Goal: Information Seeking & Learning: Find specific fact

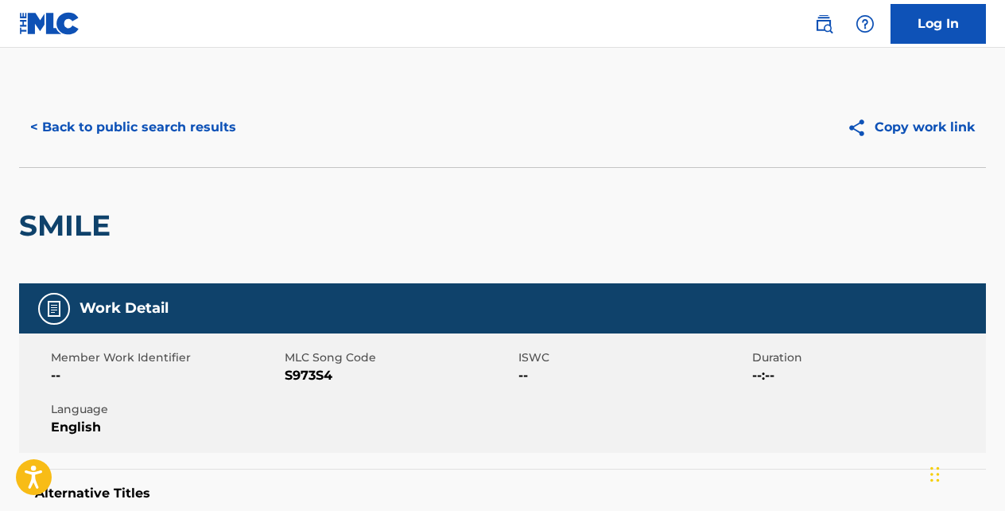
click at [212, 127] on button "< Back to public search results" at bounding box center [133, 127] width 228 height 40
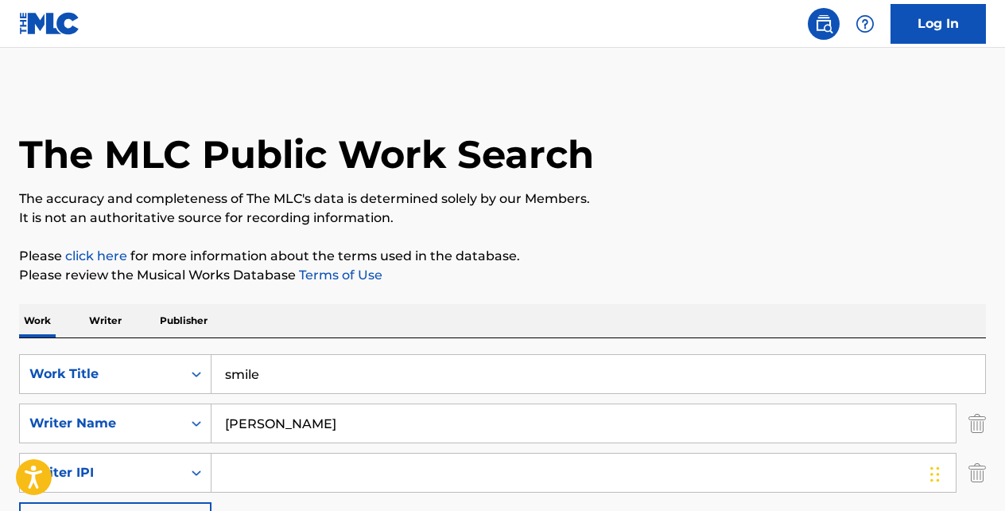
scroll to position [264, 0]
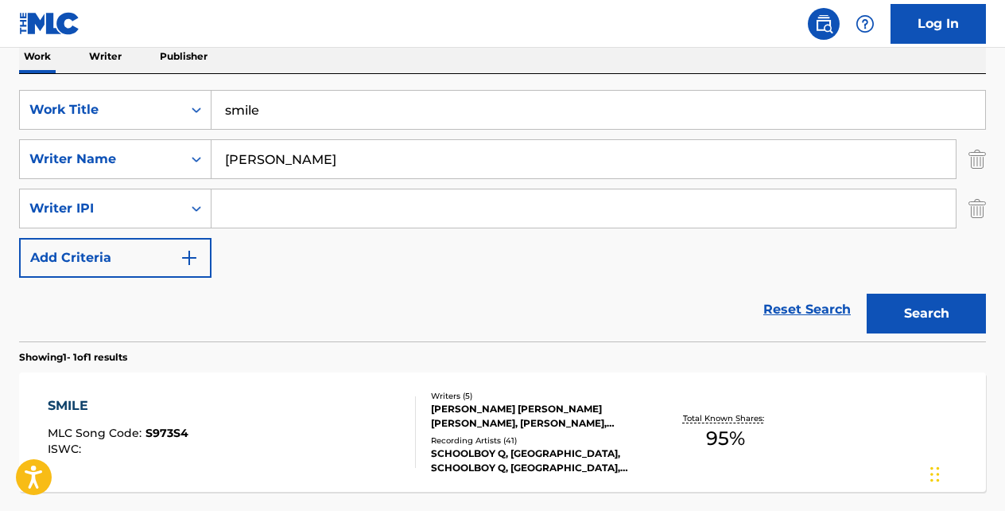
click at [381, 111] on input "smile" at bounding box center [599, 110] width 774 height 38
type input "s"
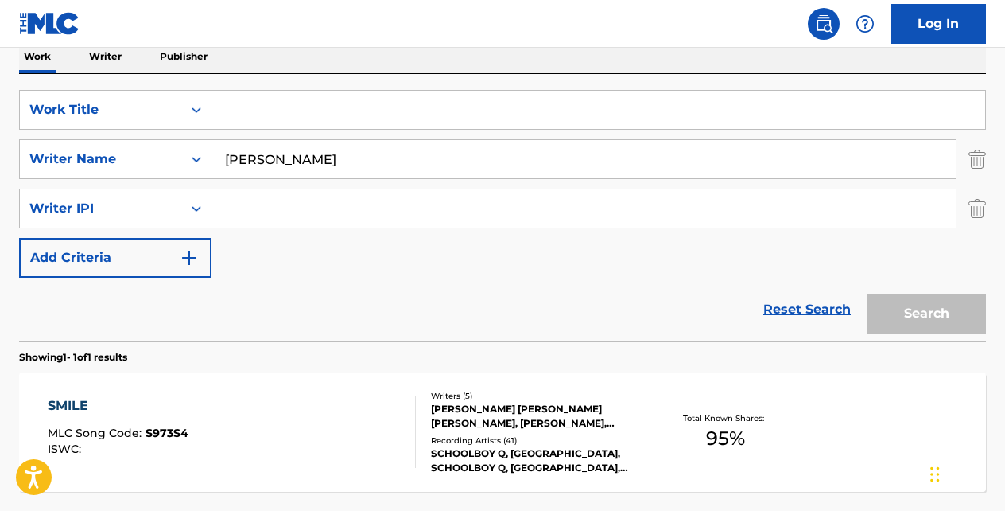
paste input "DOOM(FEAT. [GEOGRAPHIC_DATA])"
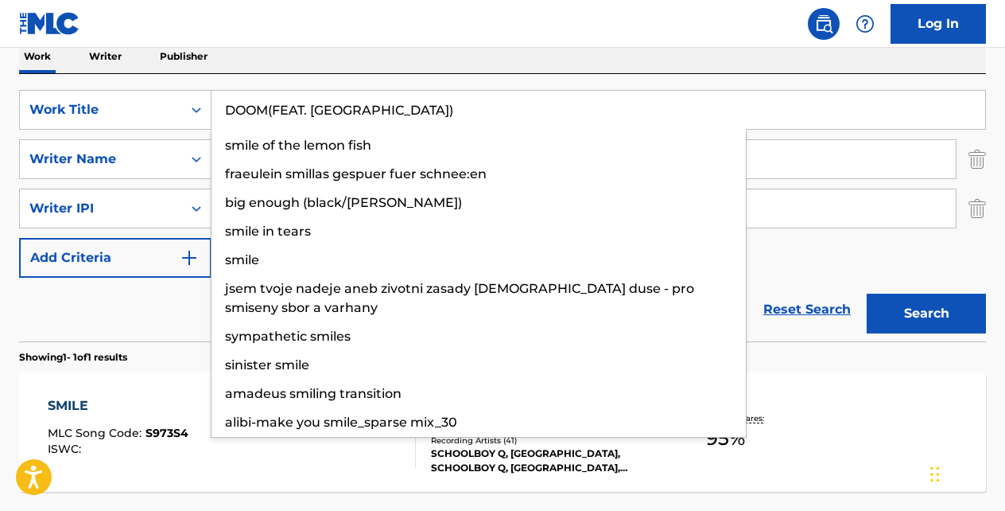
type input "DOOM(FEAT. [GEOGRAPHIC_DATA])"
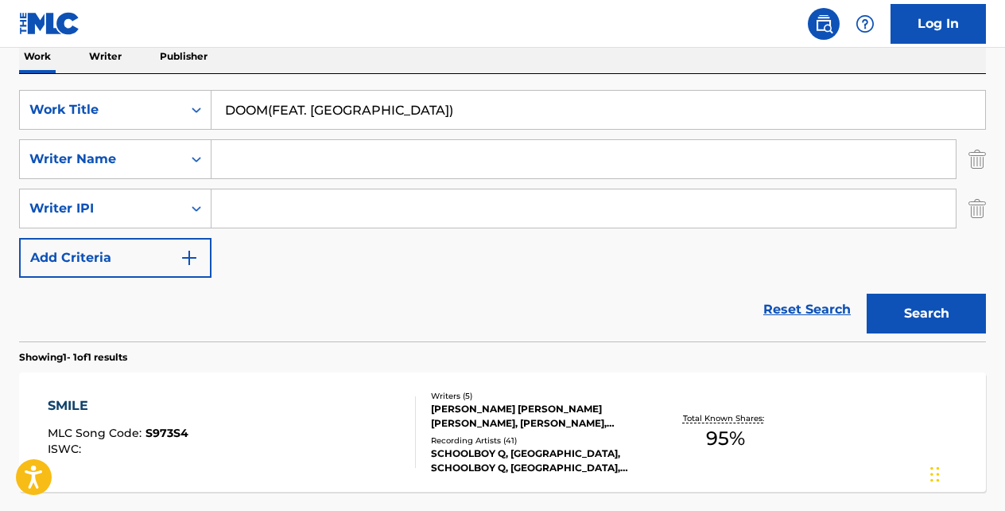
click at [867, 294] on button "Search" at bounding box center [926, 314] width 119 height 40
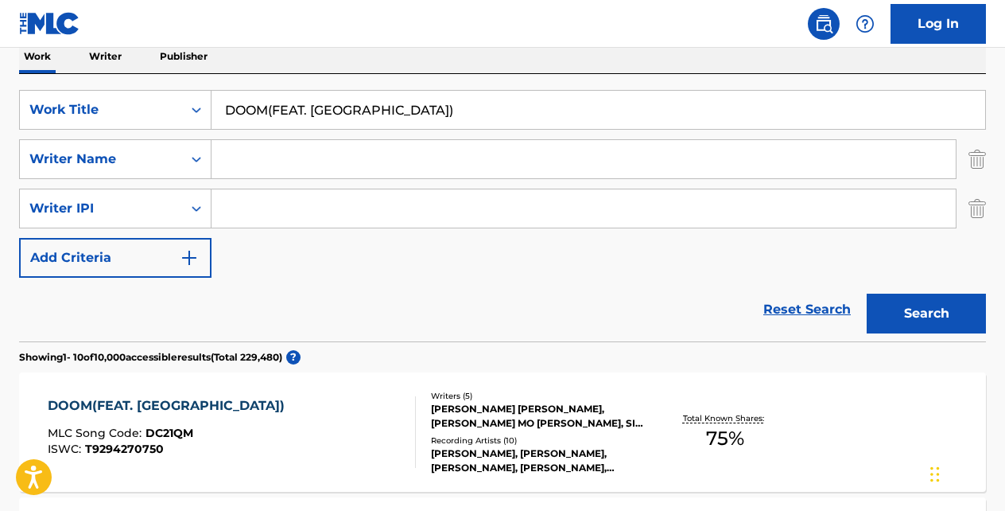
click at [153, 399] on div "DOOM(FEAT. [GEOGRAPHIC_DATA])" at bounding box center [170, 405] width 245 height 19
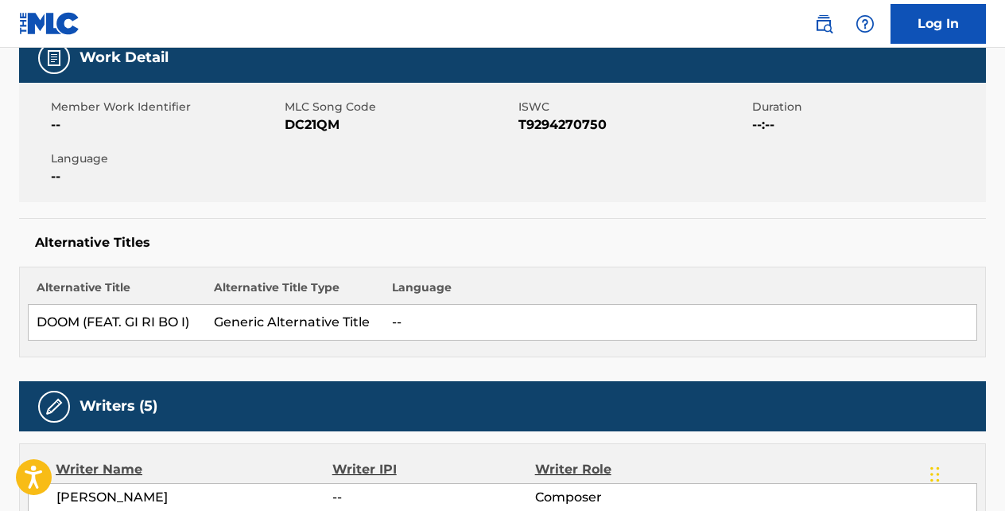
scroll to position [249, 0]
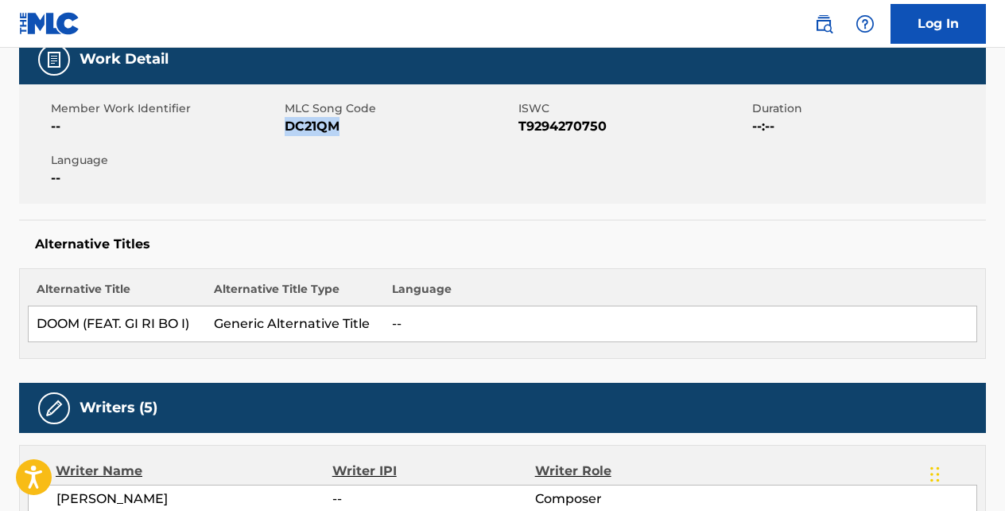
drag, startPoint x: 343, startPoint y: 124, endPoint x: 290, endPoint y: 125, distance: 53.3
click at [290, 125] on span "DC21QM" at bounding box center [400, 126] width 230 height 19
copy span "DC21QM"
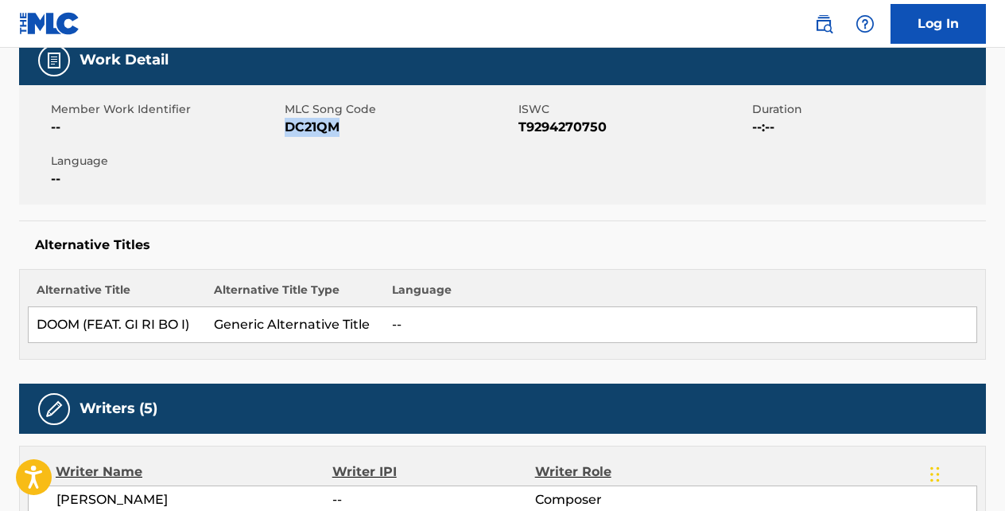
scroll to position [0, 0]
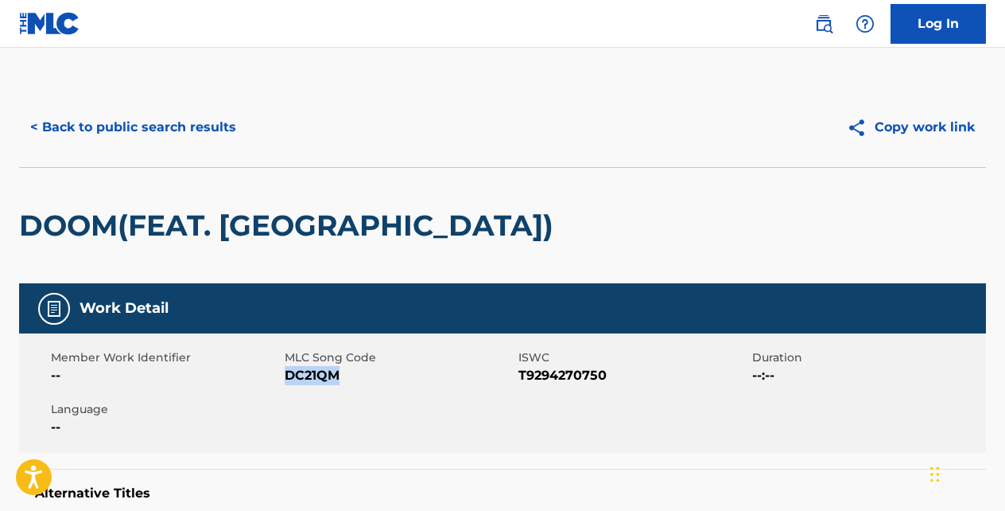
click at [204, 128] on button "< Back to public search results" at bounding box center [133, 127] width 228 height 40
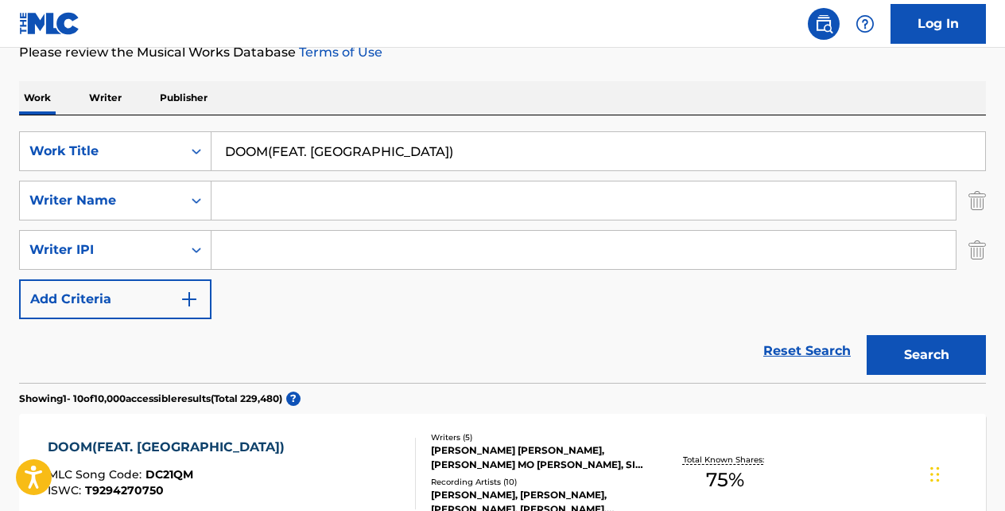
scroll to position [221, 0]
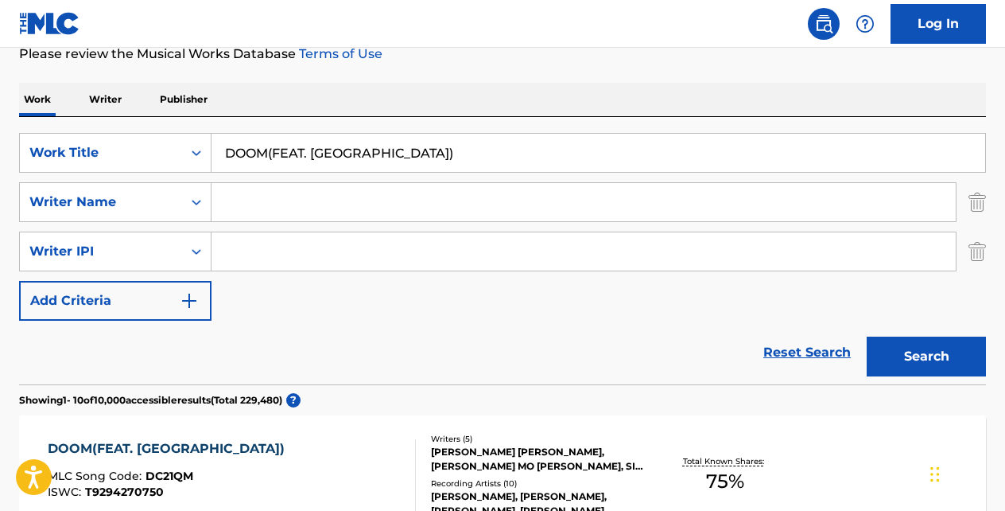
click at [398, 152] on input "DOOM(FEAT. [GEOGRAPHIC_DATA])" at bounding box center [599, 153] width 774 height 38
type input "D"
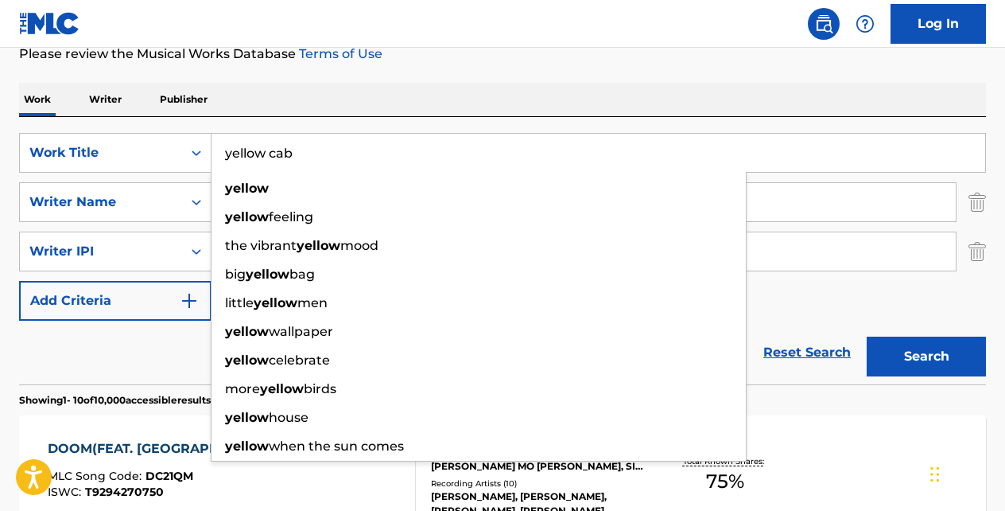
type input "yellow cab"
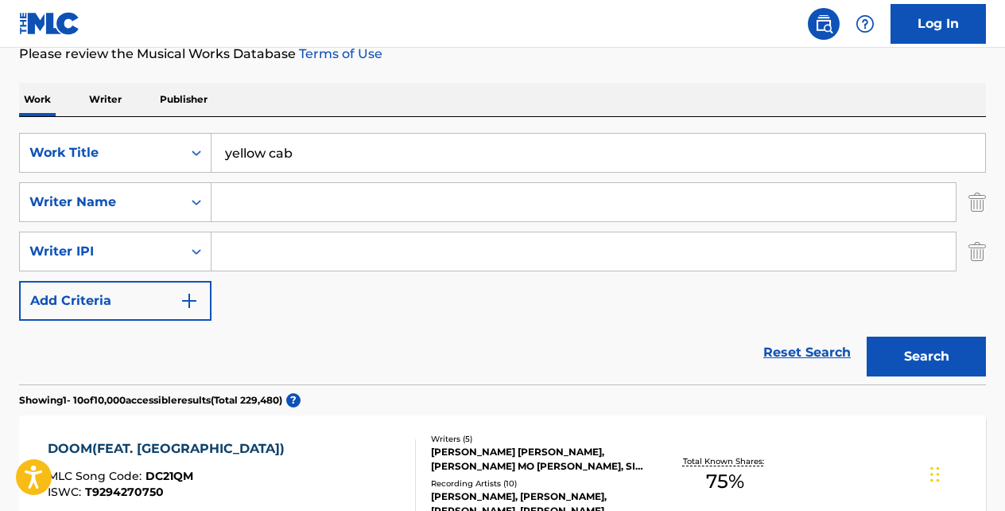
type input "j"
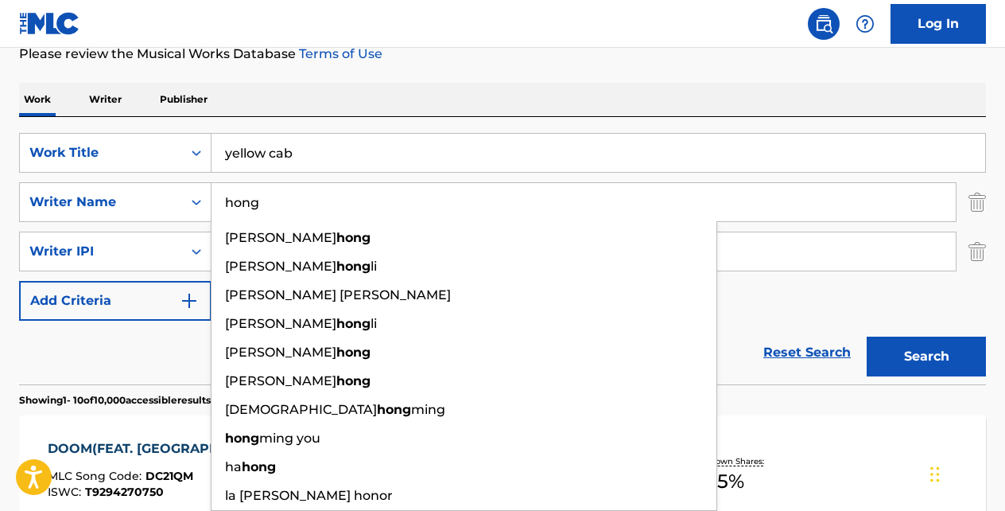
type input "hong"
click at [867, 336] on button "Search" at bounding box center [926, 356] width 119 height 40
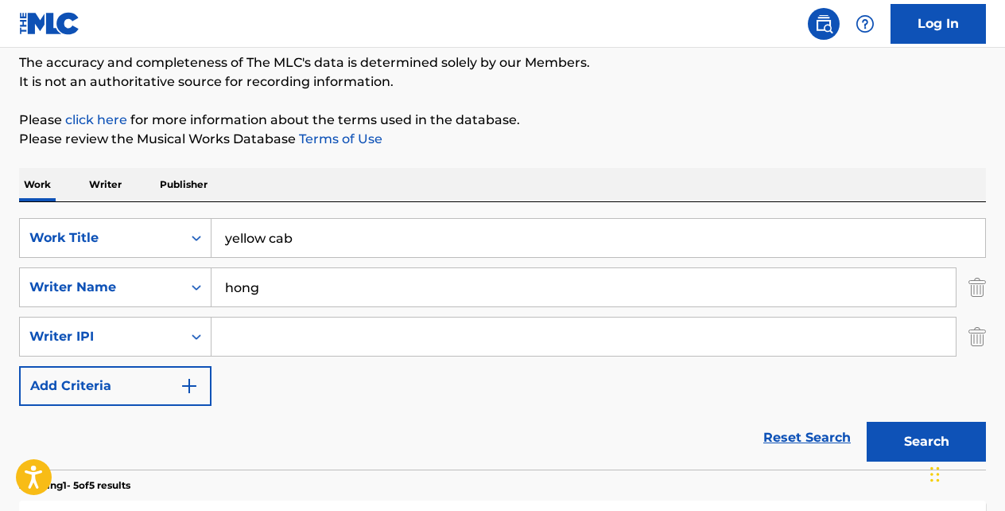
scroll to position [134, 0]
